Goal: Find specific page/section: Find specific page/section

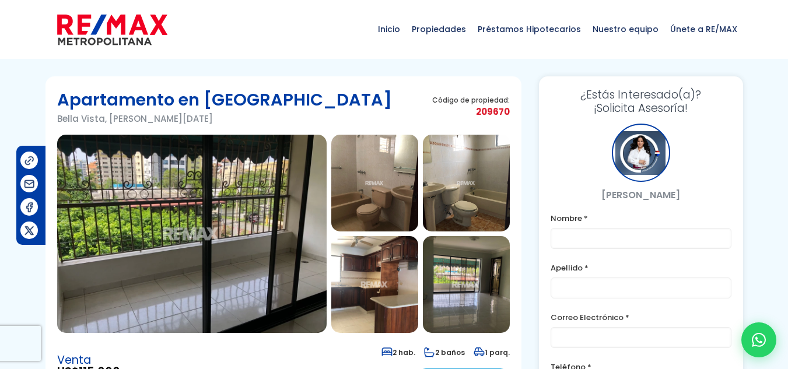
click at [502, 106] on span "209670" at bounding box center [471, 111] width 78 height 15
click at [497, 113] on span "209670" at bounding box center [471, 111] width 78 height 15
copy span "209670"
